Goal: Transaction & Acquisition: Book appointment/travel/reservation

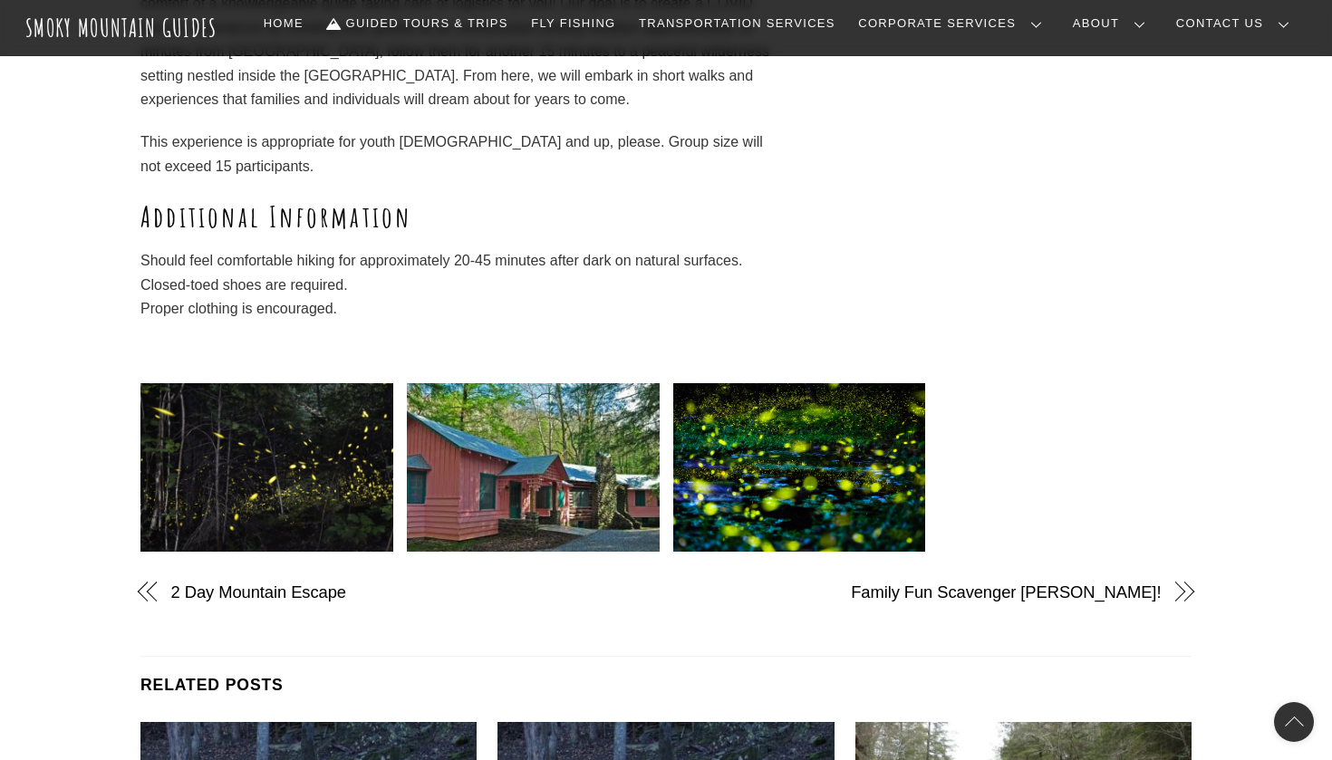
scroll to position [731, 0]
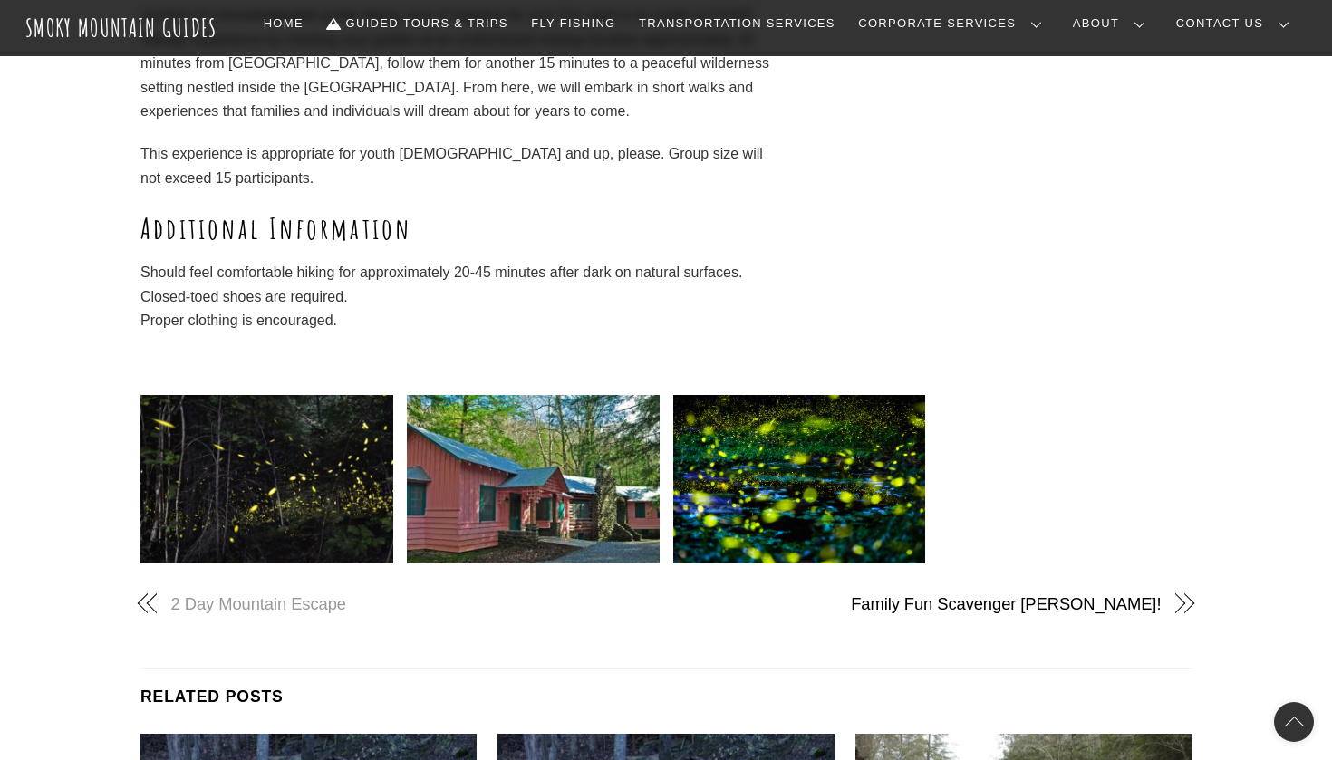
click at [304, 597] on link "2 Day Mountain Escape" at bounding box center [403, 605] width 464 height 24
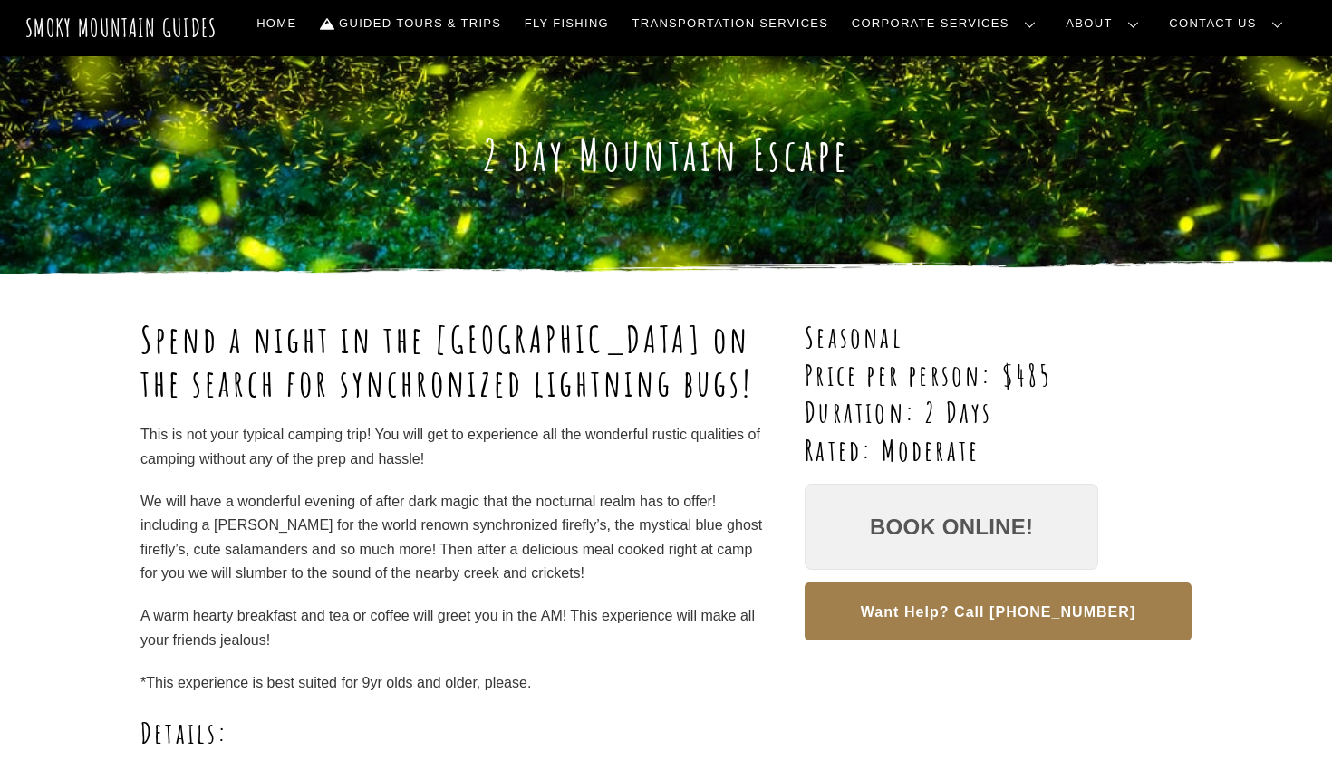
click at [872, 531] on link "Book Online!" at bounding box center [952, 527] width 294 height 87
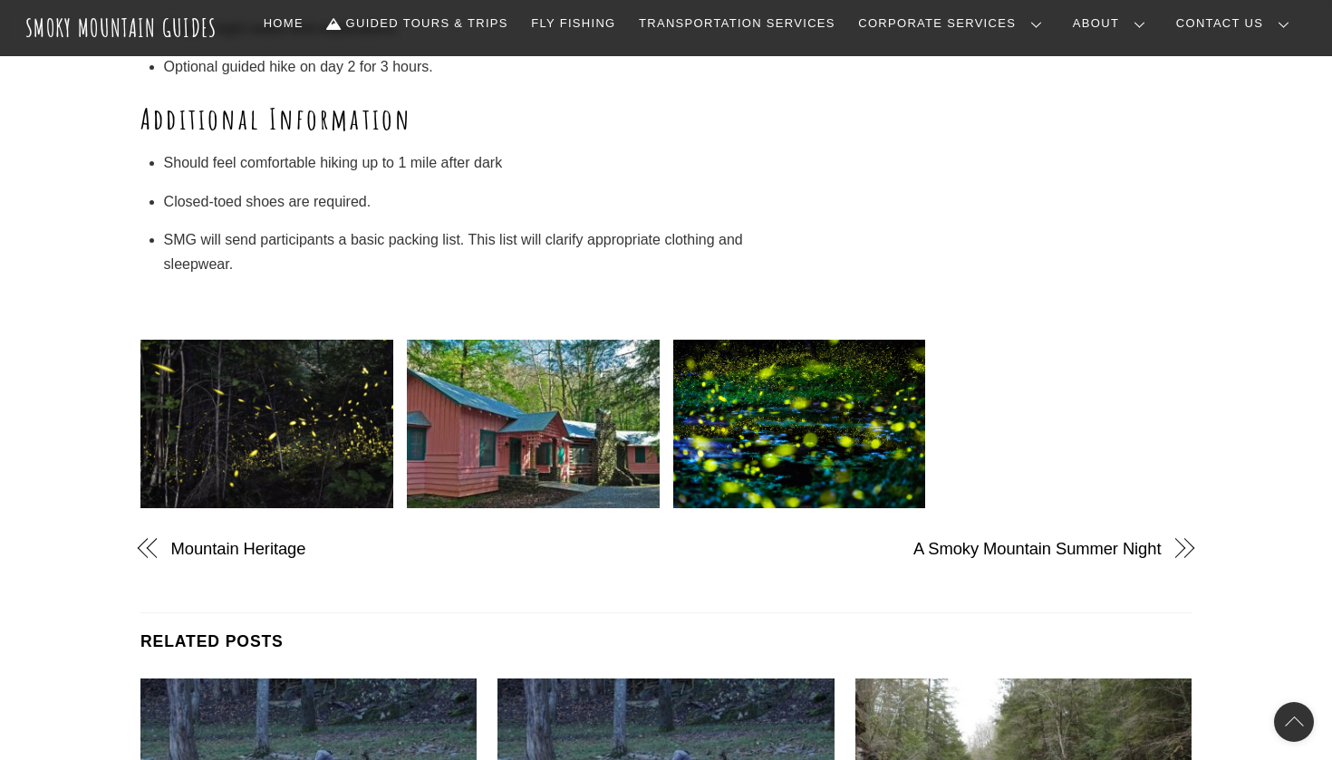
scroll to position [1317, 0]
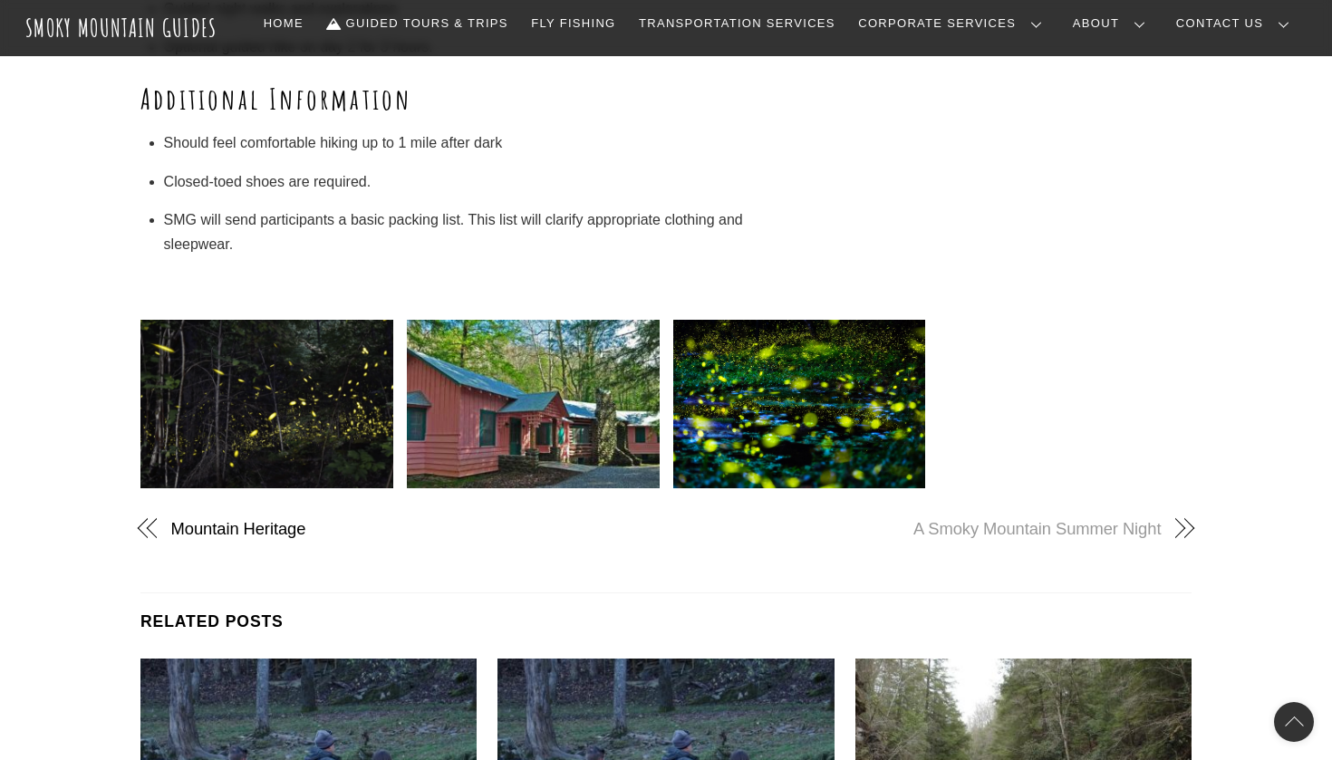
click at [1120, 520] on link "A Smoky Mountain Summer Night" at bounding box center [930, 529] width 464 height 24
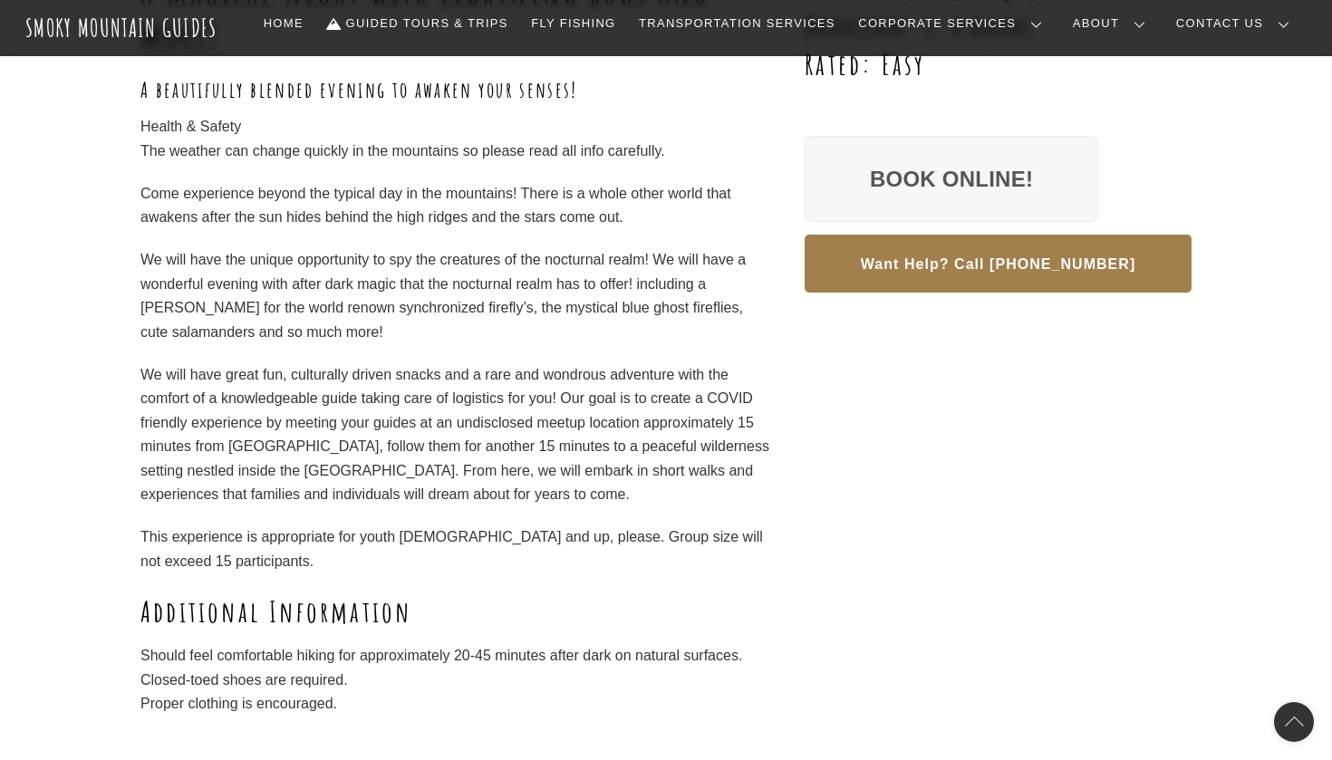
scroll to position [269, 0]
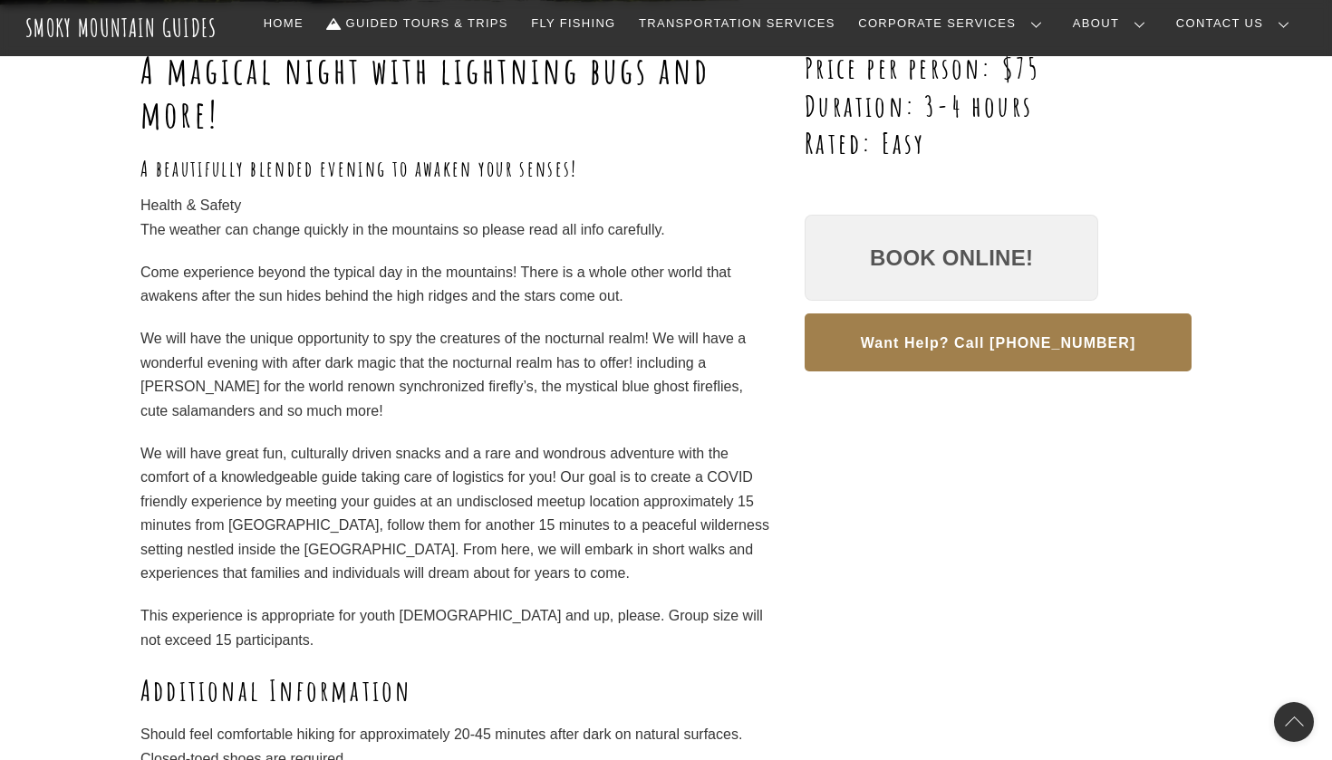
click at [850, 263] on link "Book Online!" at bounding box center [952, 258] width 294 height 87
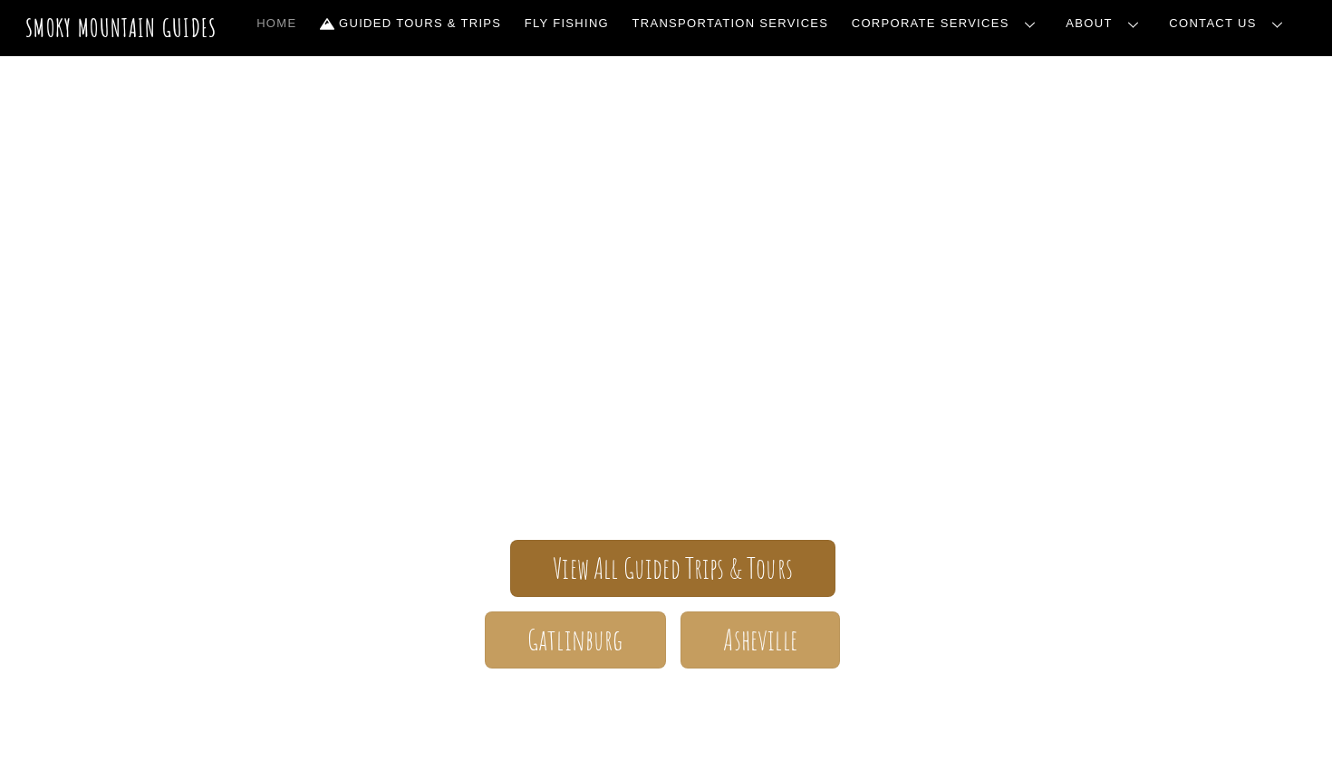
click at [697, 562] on span "View All Guided Trips & Tours" at bounding box center [673, 568] width 240 height 19
